Goal: Task Accomplishment & Management: Manage account settings

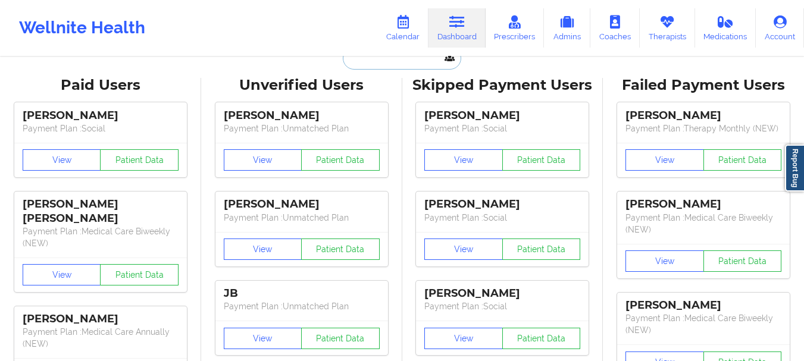
click at [410, 65] on input "text" at bounding box center [402, 58] width 118 height 23
paste input "[EMAIL_ADDRESS][DOMAIN_NAME]"
type input "[EMAIL_ADDRESS][DOMAIN_NAME]"
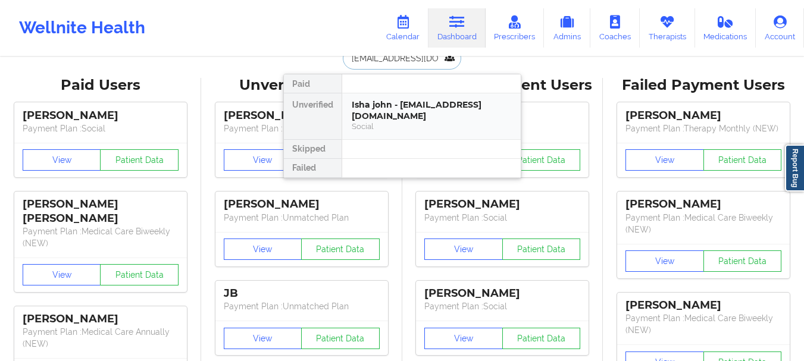
click at [393, 104] on div "Isha john - [EMAIL_ADDRESS][DOMAIN_NAME]" at bounding box center [430, 110] width 159 height 22
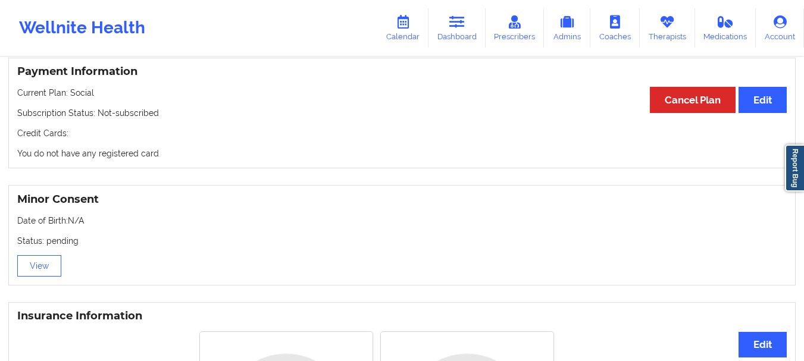
scroll to position [565, 0]
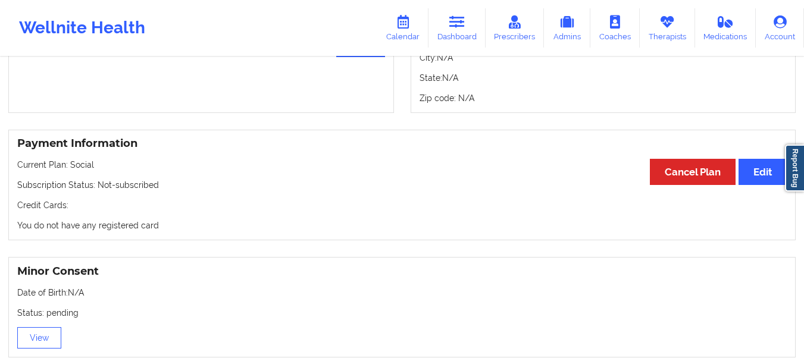
click at [174, 197] on div "Payment Information Edit Cancel Plan Current Plan: Social Subscription Status: …" at bounding box center [401, 185] width 787 height 111
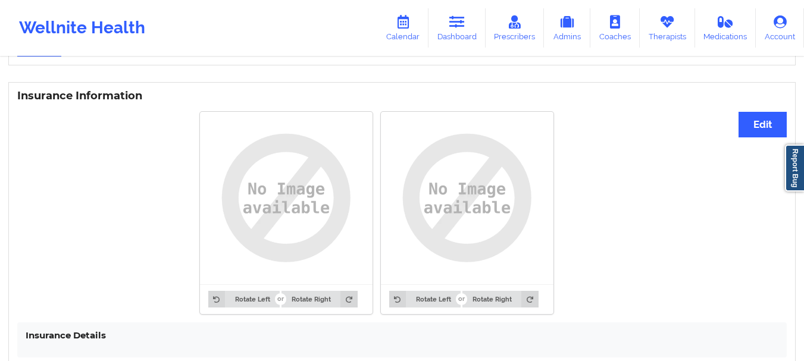
scroll to position [923, 0]
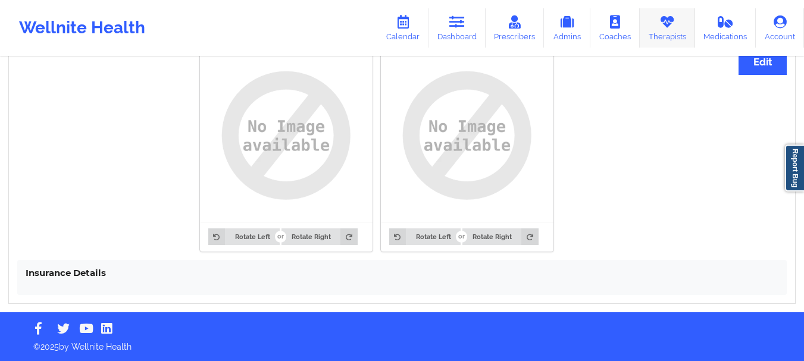
click at [670, 22] on icon at bounding box center [666, 21] width 15 height 13
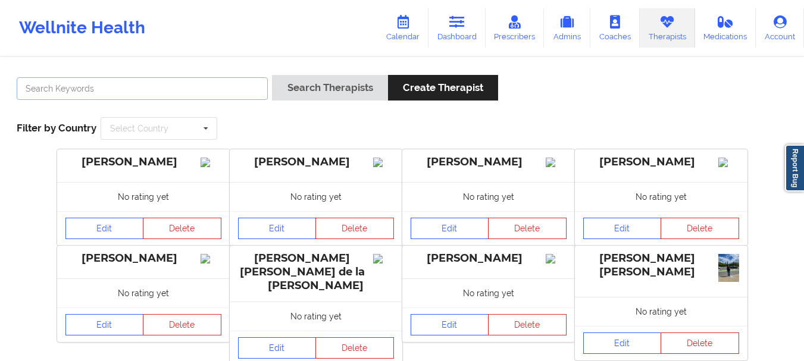
click at [193, 91] on input "text" at bounding box center [142, 88] width 251 height 23
click at [226, 84] on input "text" at bounding box center [142, 88] width 251 height 23
click at [125, 90] on input "[PERSON_NAME]" at bounding box center [142, 88] width 251 height 23
type input "[PERSON_NAME]"
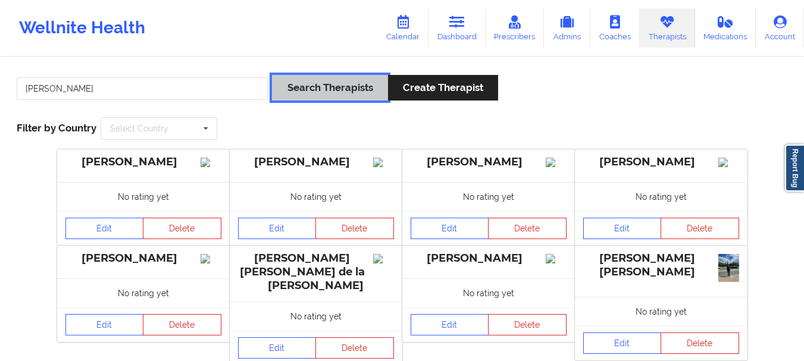
click at [299, 93] on button "Search Therapists" at bounding box center [329, 88] width 115 height 26
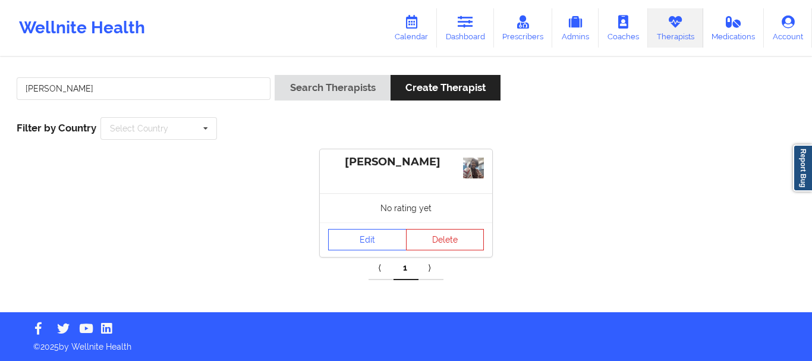
click at [478, 168] on img at bounding box center [473, 168] width 21 height 21
click at [402, 165] on div "[PERSON_NAME]" at bounding box center [406, 162] width 156 height 14
click at [376, 231] on link "Edit" at bounding box center [367, 239] width 79 height 21
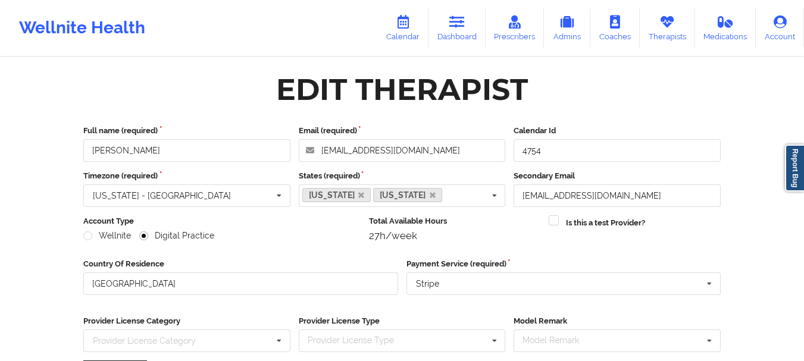
scroll to position [172, 0]
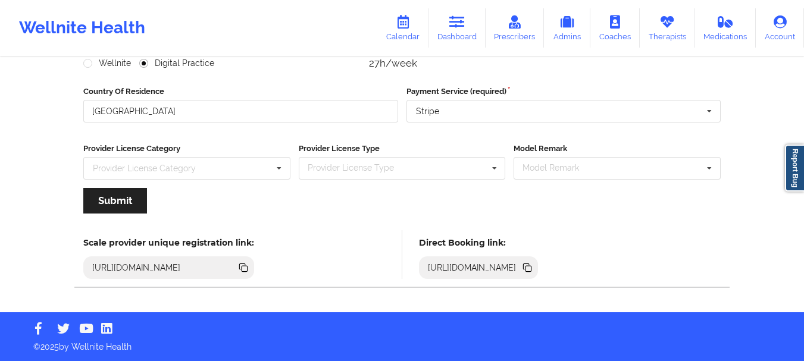
click at [531, 269] on icon at bounding box center [528, 269] width 6 height 6
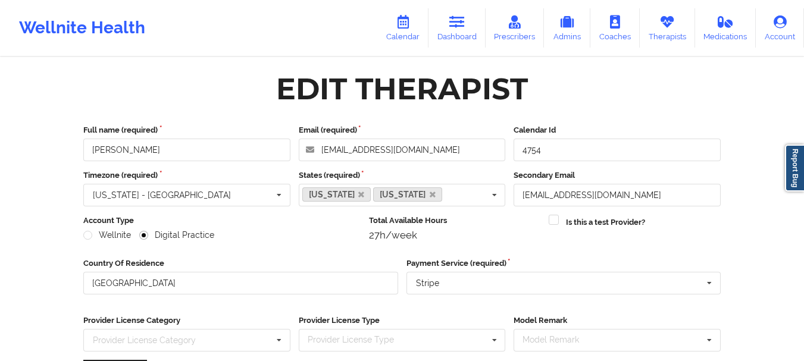
scroll to position [0, 0]
click at [663, 27] on icon at bounding box center [666, 21] width 15 height 13
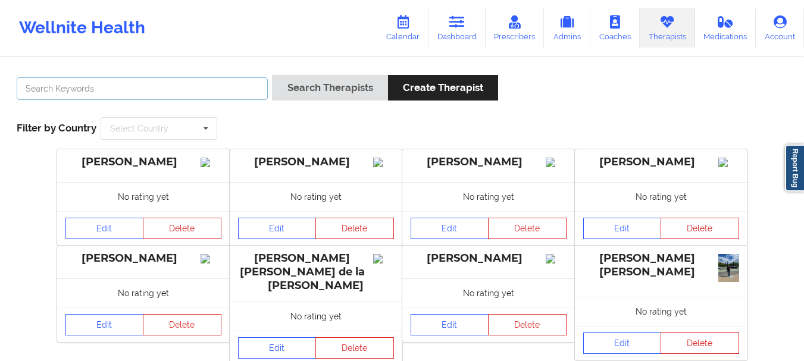
click at [184, 91] on input "text" at bounding box center [142, 88] width 251 height 23
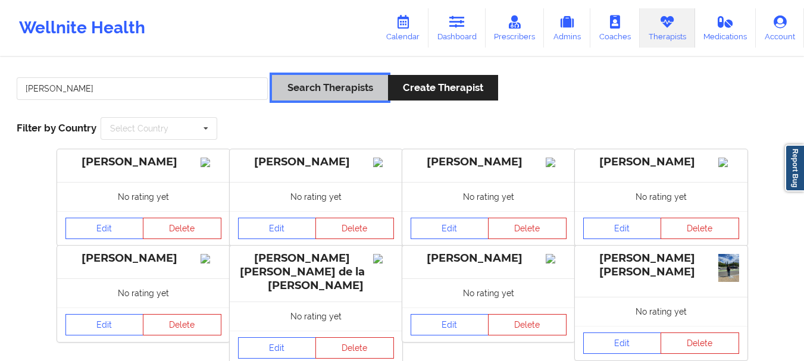
click at [353, 89] on button "Search Therapists" at bounding box center [329, 88] width 115 height 26
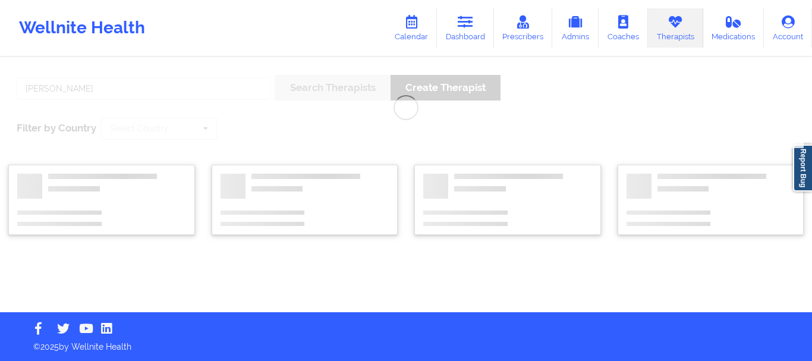
click at [170, 131] on div "[PERSON_NAME] Search Therapists Create Therapist Filter by Country Select Count…" at bounding box center [406, 185] width 812 height 254
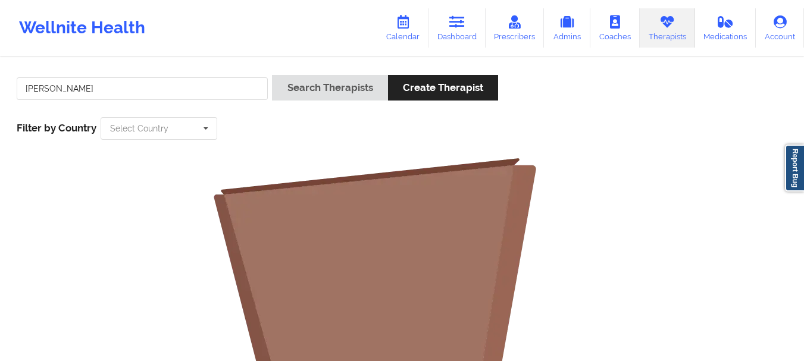
click at [170, 131] on input "text" at bounding box center [159, 128] width 115 height 21
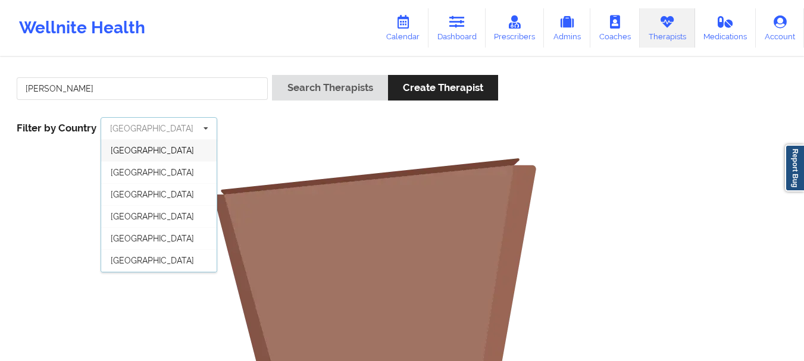
scroll to position [65, 0]
click at [175, 262] on div "[GEOGRAPHIC_DATA]" at bounding box center [158, 261] width 115 height 22
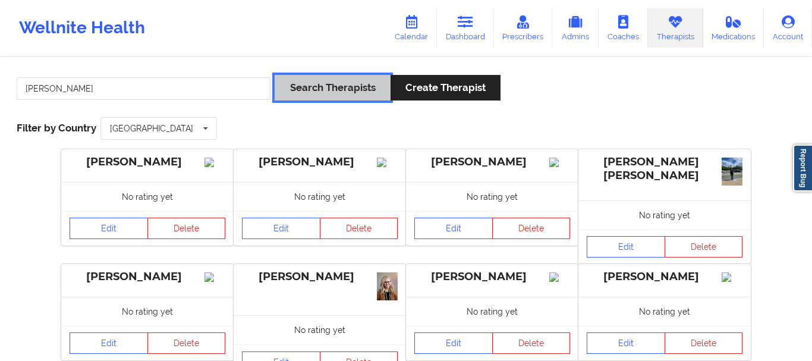
click at [378, 90] on button "Search Therapists" at bounding box center [332, 88] width 115 height 26
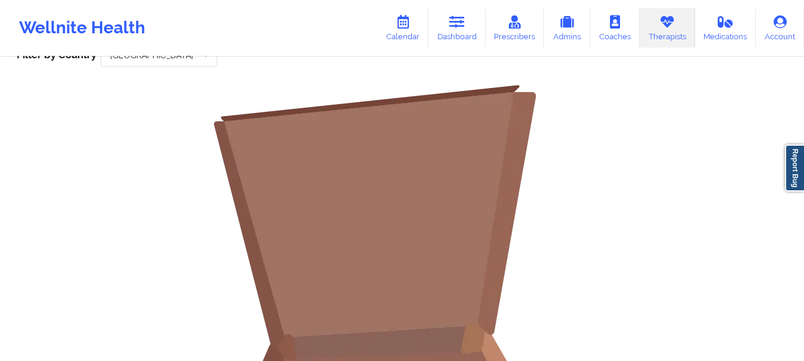
scroll to position [0, 0]
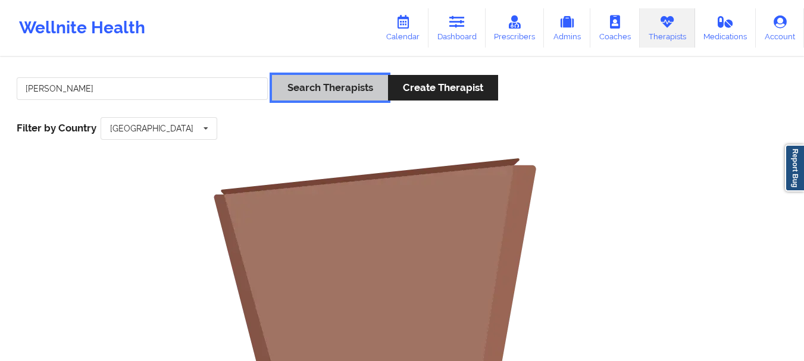
click at [334, 87] on button "Search Therapists" at bounding box center [329, 88] width 115 height 26
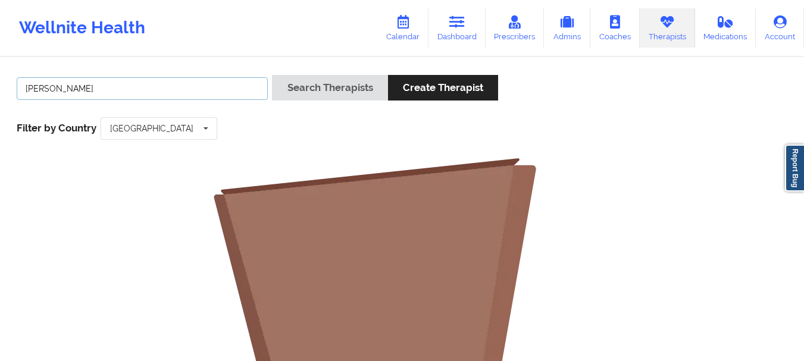
click at [161, 83] on input "[PERSON_NAME]" at bounding box center [142, 88] width 251 height 23
type input "[PERSON_NAME]"
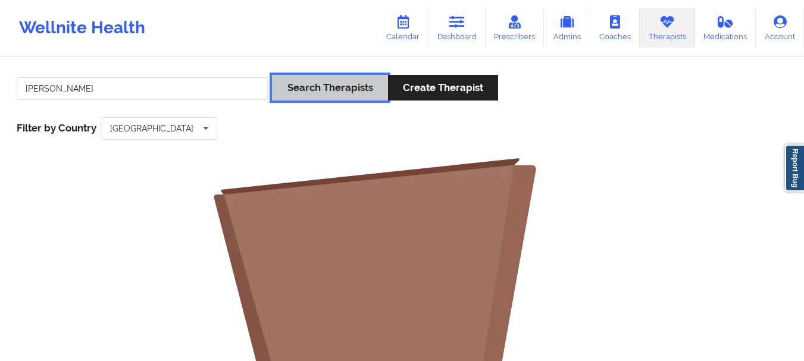
click at [347, 84] on button "Search Therapists" at bounding box center [329, 88] width 115 height 26
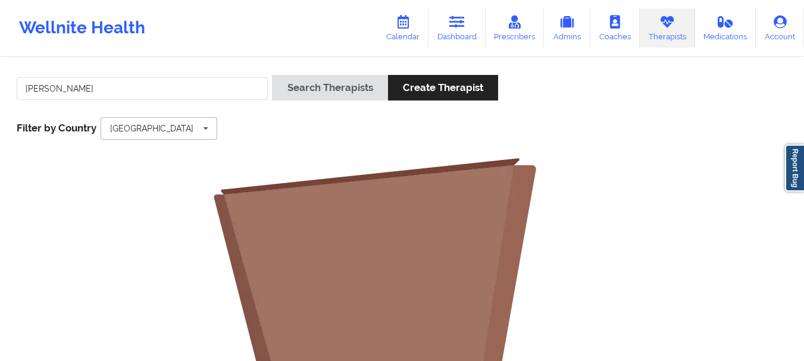
click at [170, 120] on input "text" at bounding box center [159, 128] width 115 height 21
click at [514, 14] on link "Prescribers" at bounding box center [514, 27] width 59 height 39
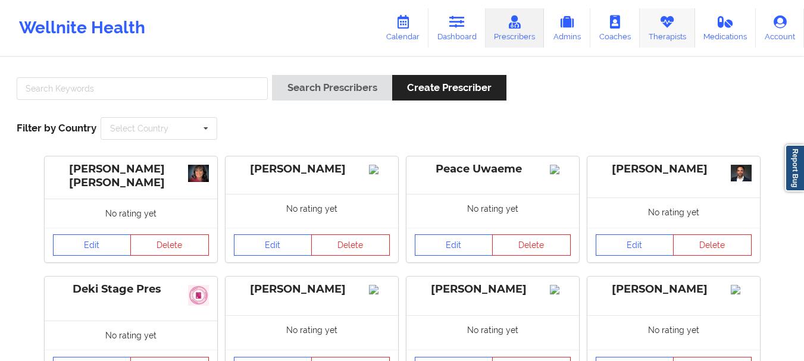
click at [680, 36] on link "Therapists" at bounding box center [666, 27] width 55 height 39
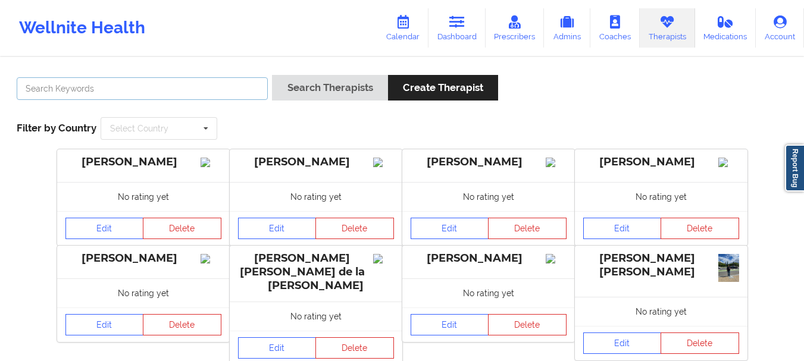
click at [136, 93] on input "text" at bounding box center [142, 88] width 251 height 23
click at [149, 124] on div "Select Country" at bounding box center [139, 128] width 58 height 8
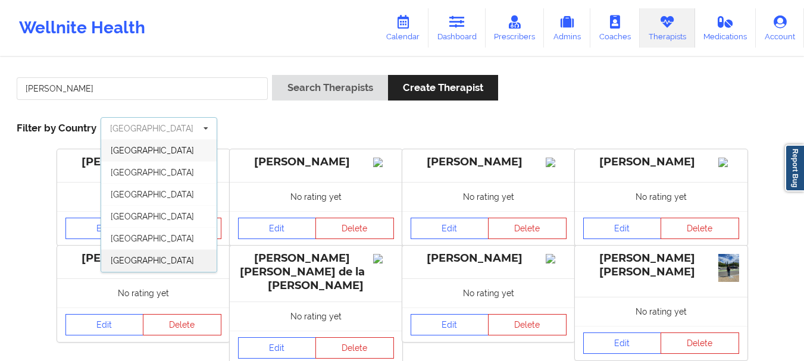
scroll to position [65, 0]
click at [143, 261] on span "[GEOGRAPHIC_DATA]" at bounding box center [152, 261] width 83 height 10
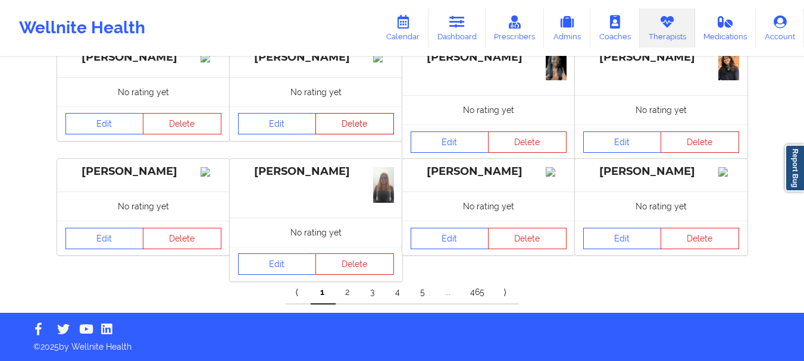
scroll to position [0, 0]
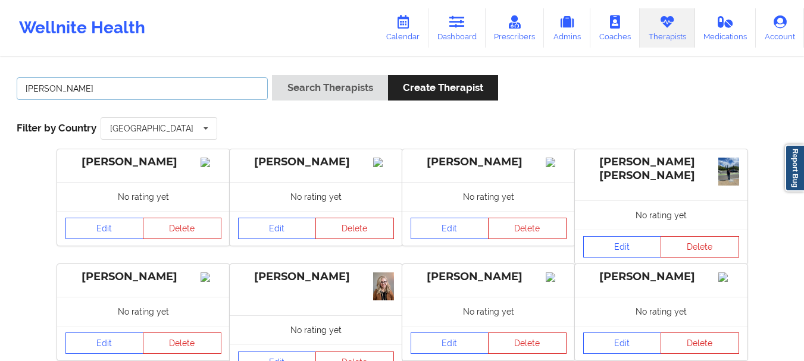
click at [151, 90] on input "[PERSON_NAME]" at bounding box center [142, 88] width 251 height 23
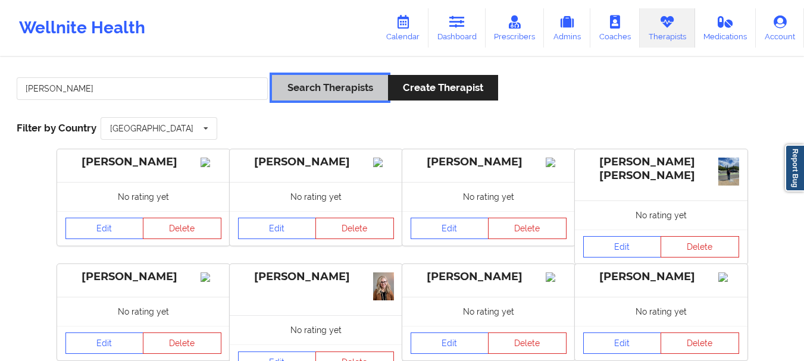
click at [315, 82] on button "Search Therapists" at bounding box center [329, 88] width 115 height 26
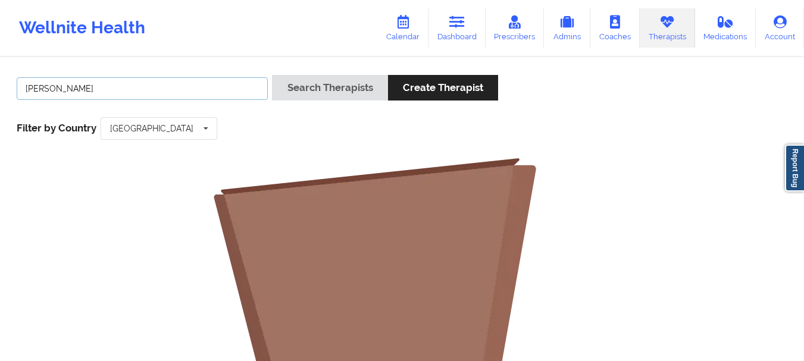
click at [218, 83] on input "[PERSON_NAME]" at bounding box center [142, 88] width 251 height 23
type input "[PERSON_NAME]"
click at [272, 75] on button "Search Therapists" at bounding box center [329, 88] width 115 height 26
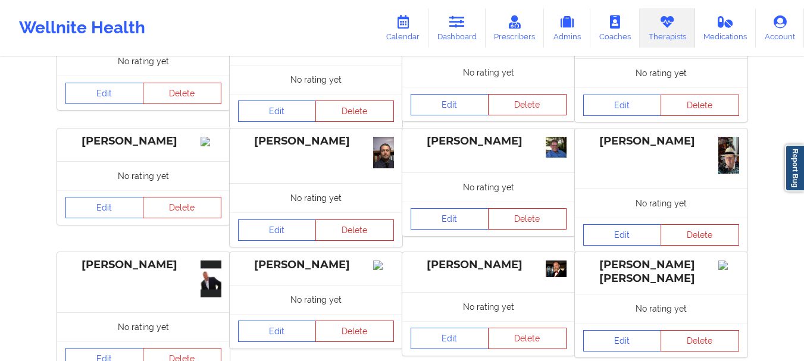
scroll to position [452, 0]
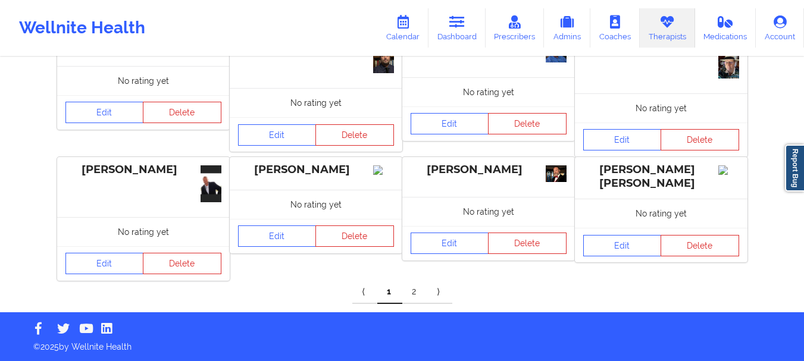
click at [411, 296] on link "2" at bounding box center [414, 292] width 25 height 24
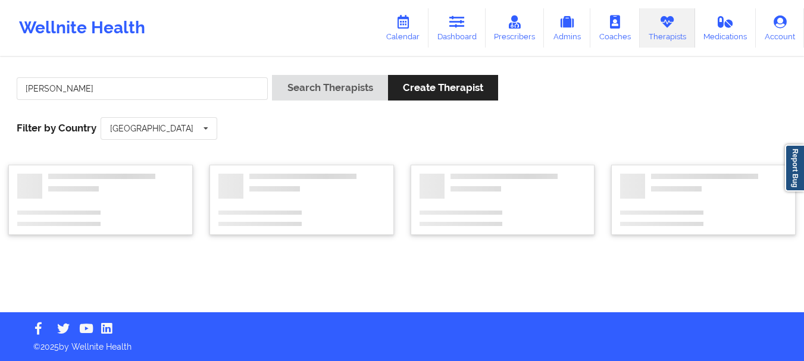
scroll to position [0, 0]
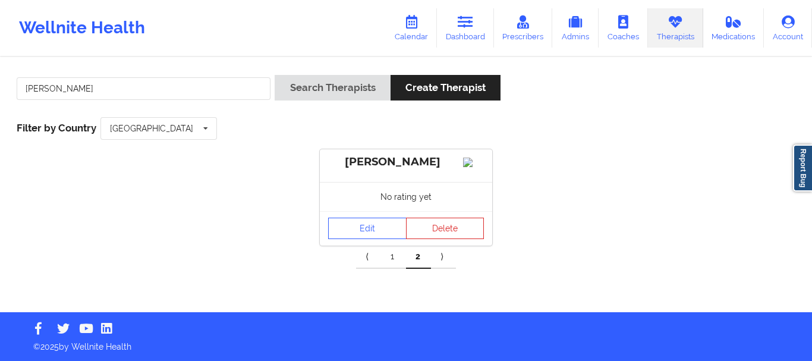
click at [396, 264] on link "1" at bounding box center [393, 257] width 25 height 24
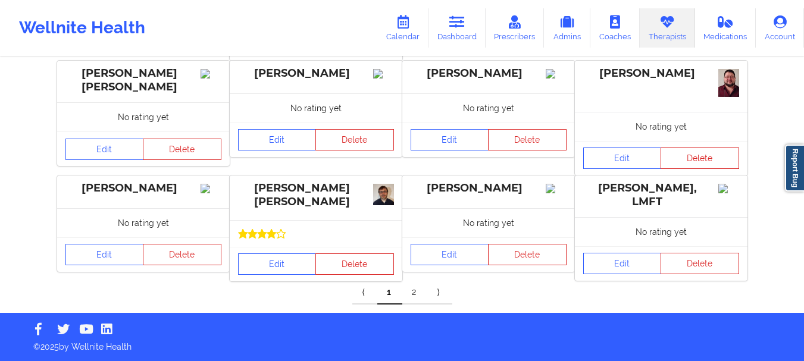
scroll to position [447, 0]
click at [282, 262] on link "Edit" at bounding box center [277, 263] width 79 height 21
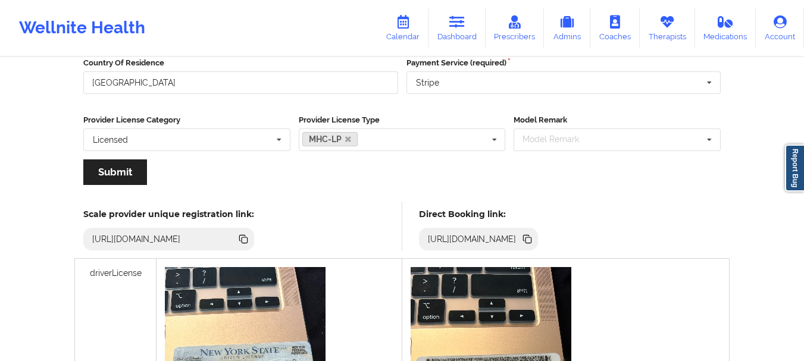
scroll to position [194, 0]
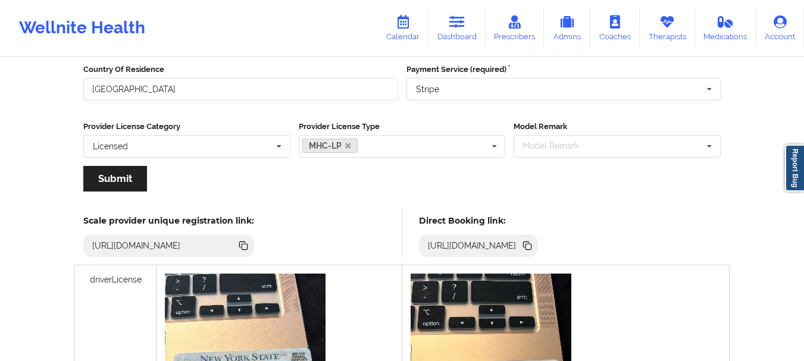
click at [531, 247] on icon at bounding box center [528, 247] width 6 height 6
